Goal: Obtain resource: Download file/media

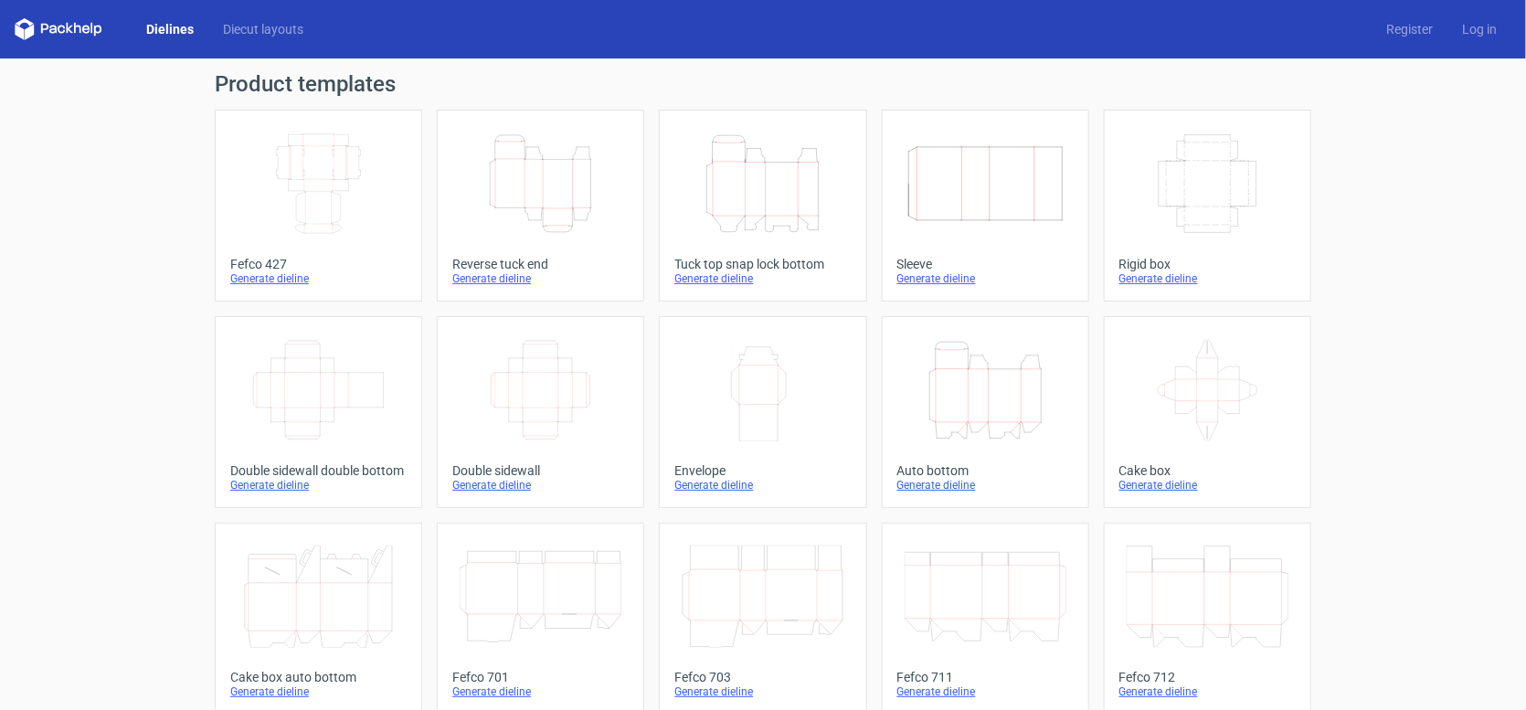
click at [563, 369] on icon "Width Depth Height" at bounding box center [541, 390] width 162 height 102
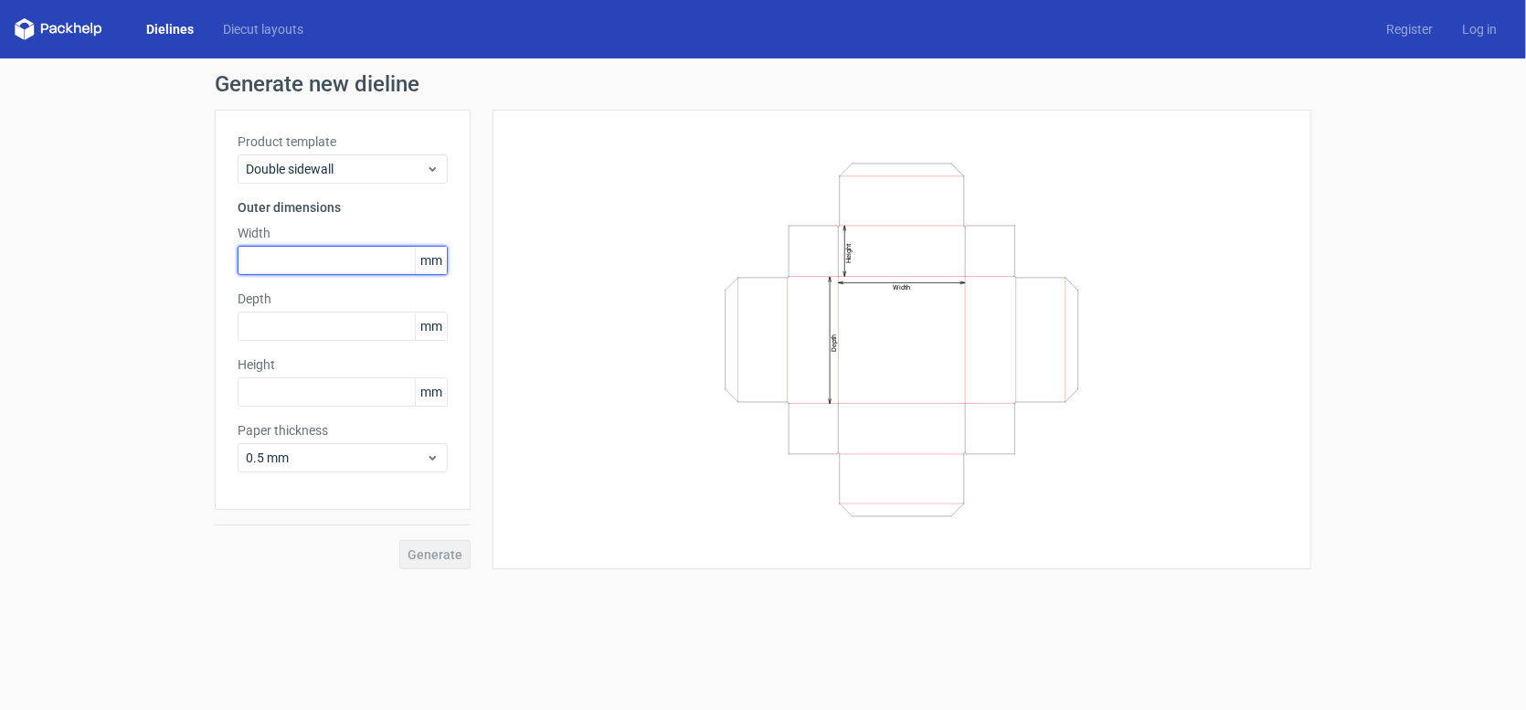
click at [293, 251] on input "text" at bounding box center [343, 260] width 210 height 29
type input "315"
type input "215"
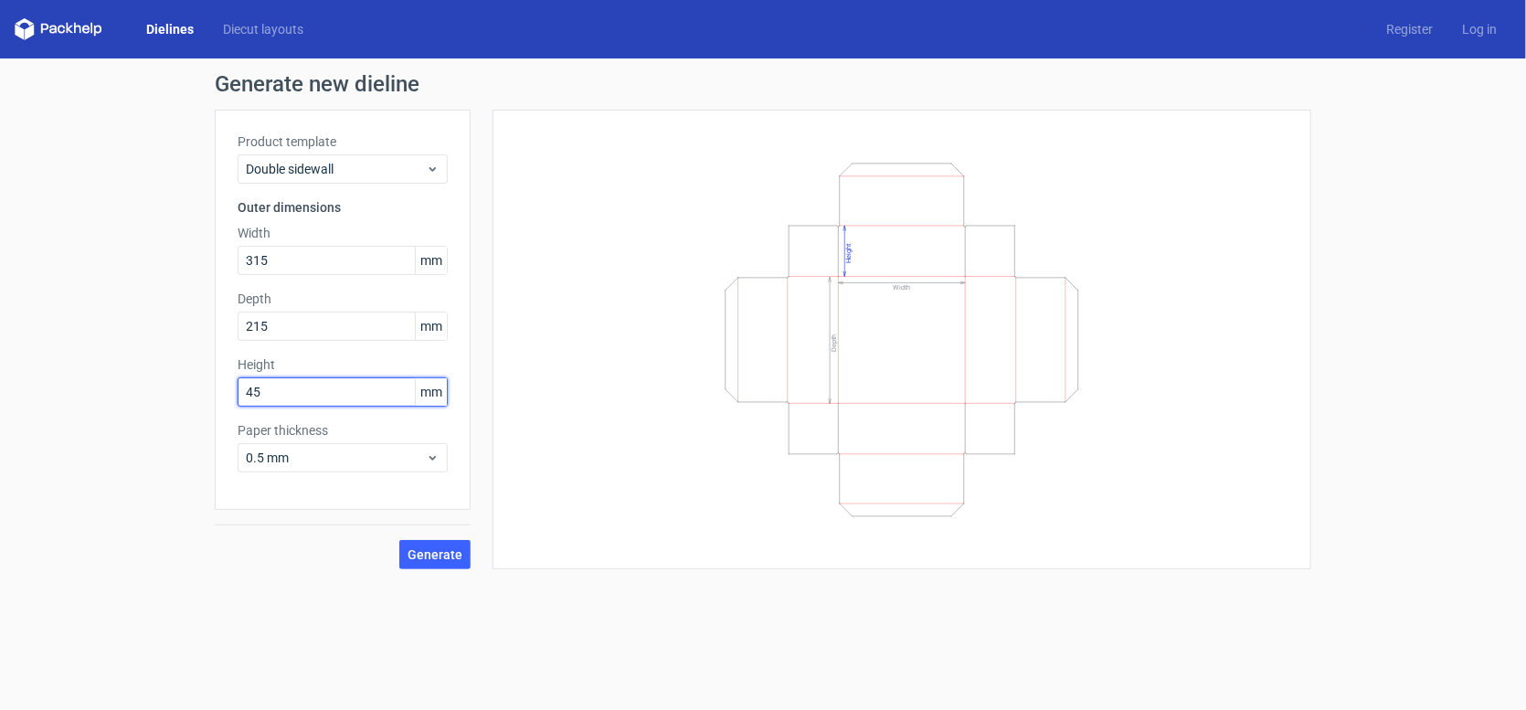
type input "45"
click at [460, 556] on span "Generate" at bounding box center [434, 554] width 55 height 13
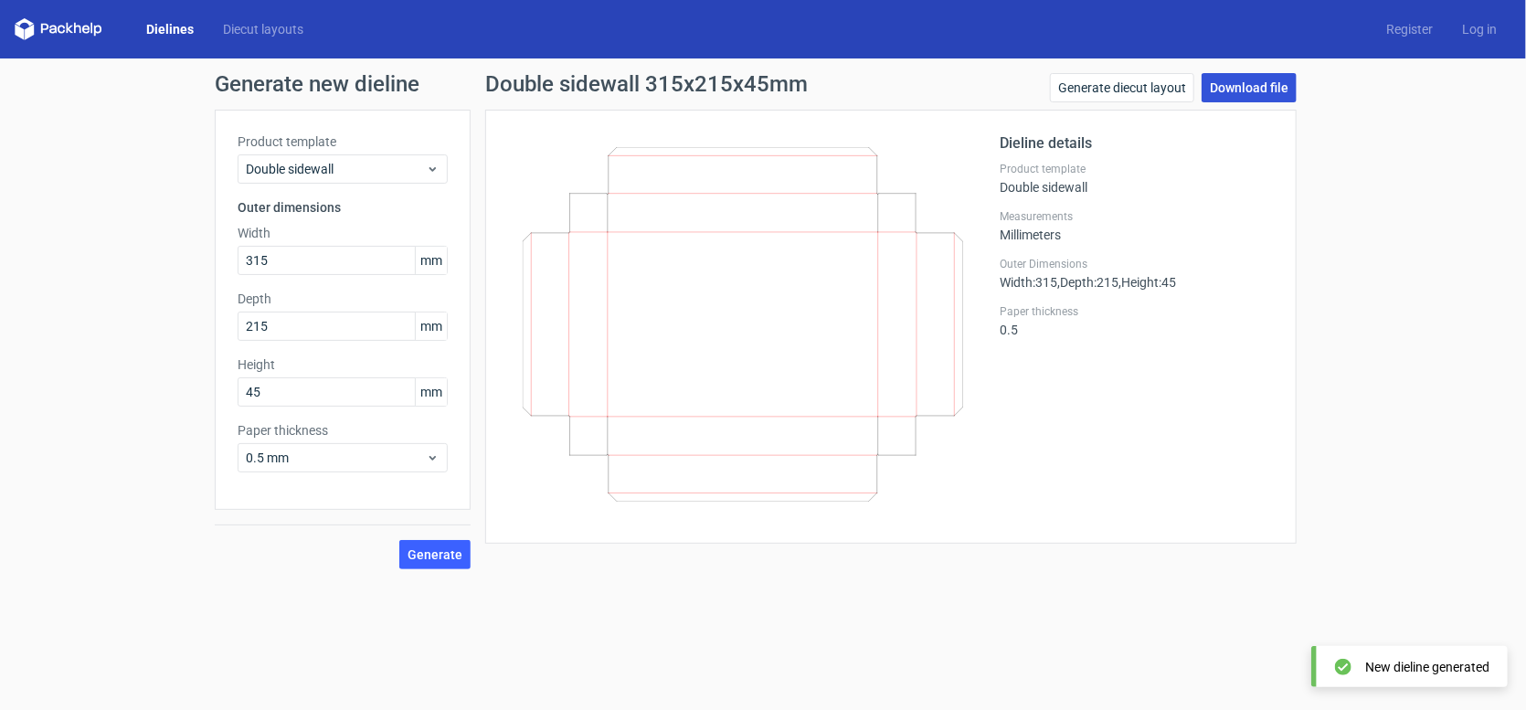
click at [1233, 84] on link "Download file" at bounding box center [1248, 87] width 95 height 29
